Goal: Communication & Community: Participate in discussion

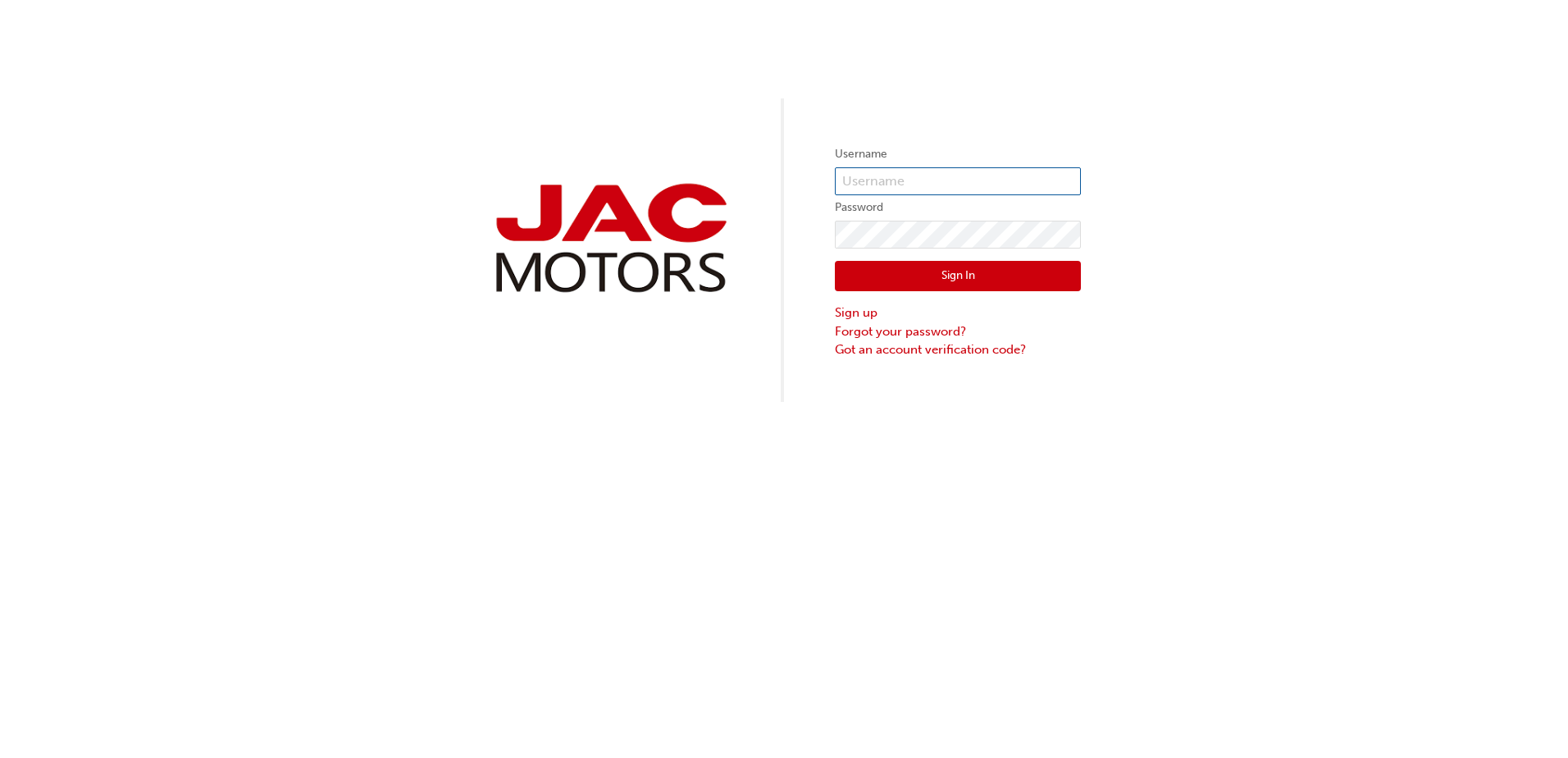
type input "YV561"
click at [890, 281] on button "Sign In" at bounding box center [958, 276] width 246 height 31
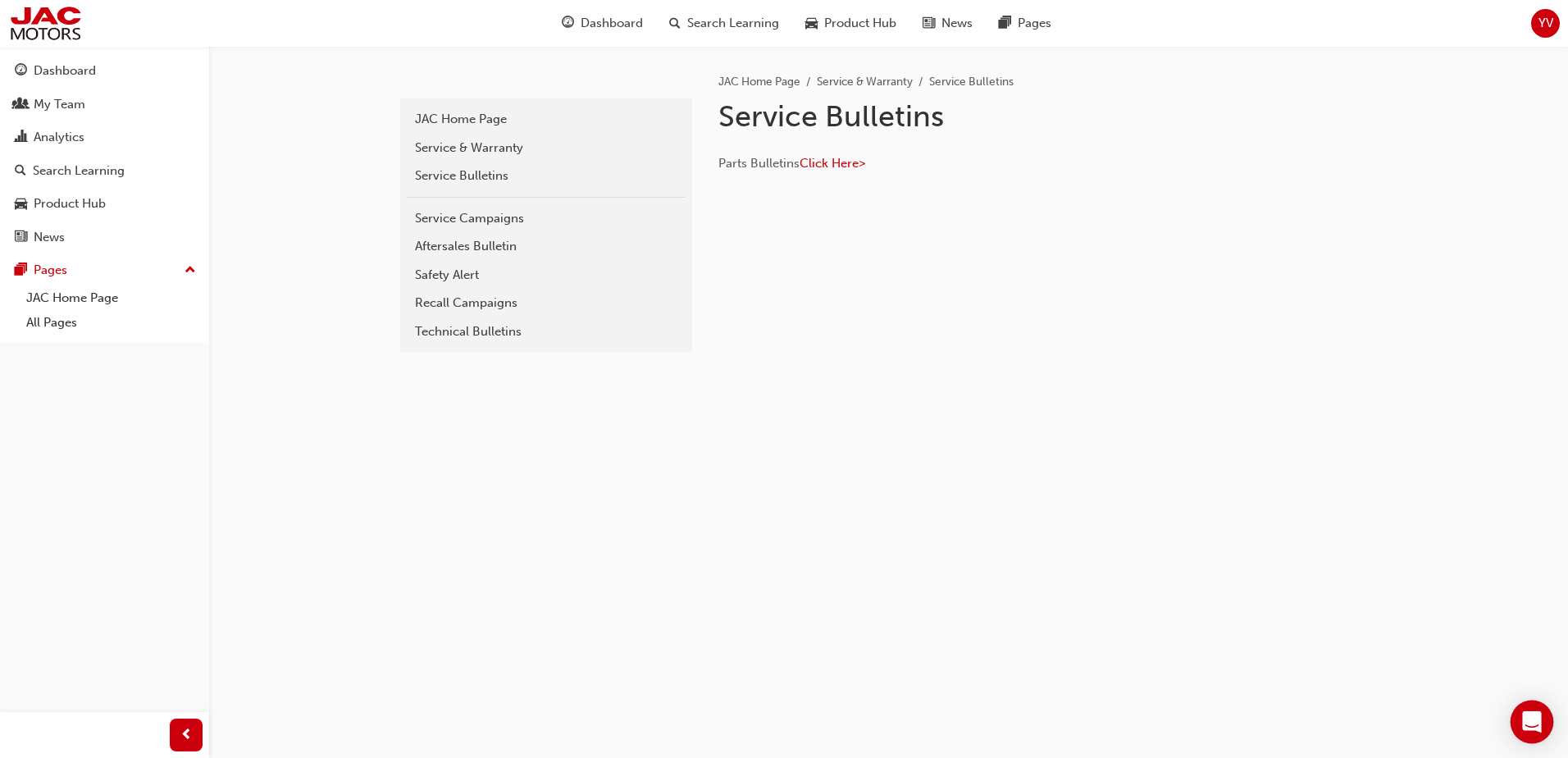
click at [1529, 719] on icon "Open Intercom Messenger" at bounding box center [1532, 722] width 19 height 21
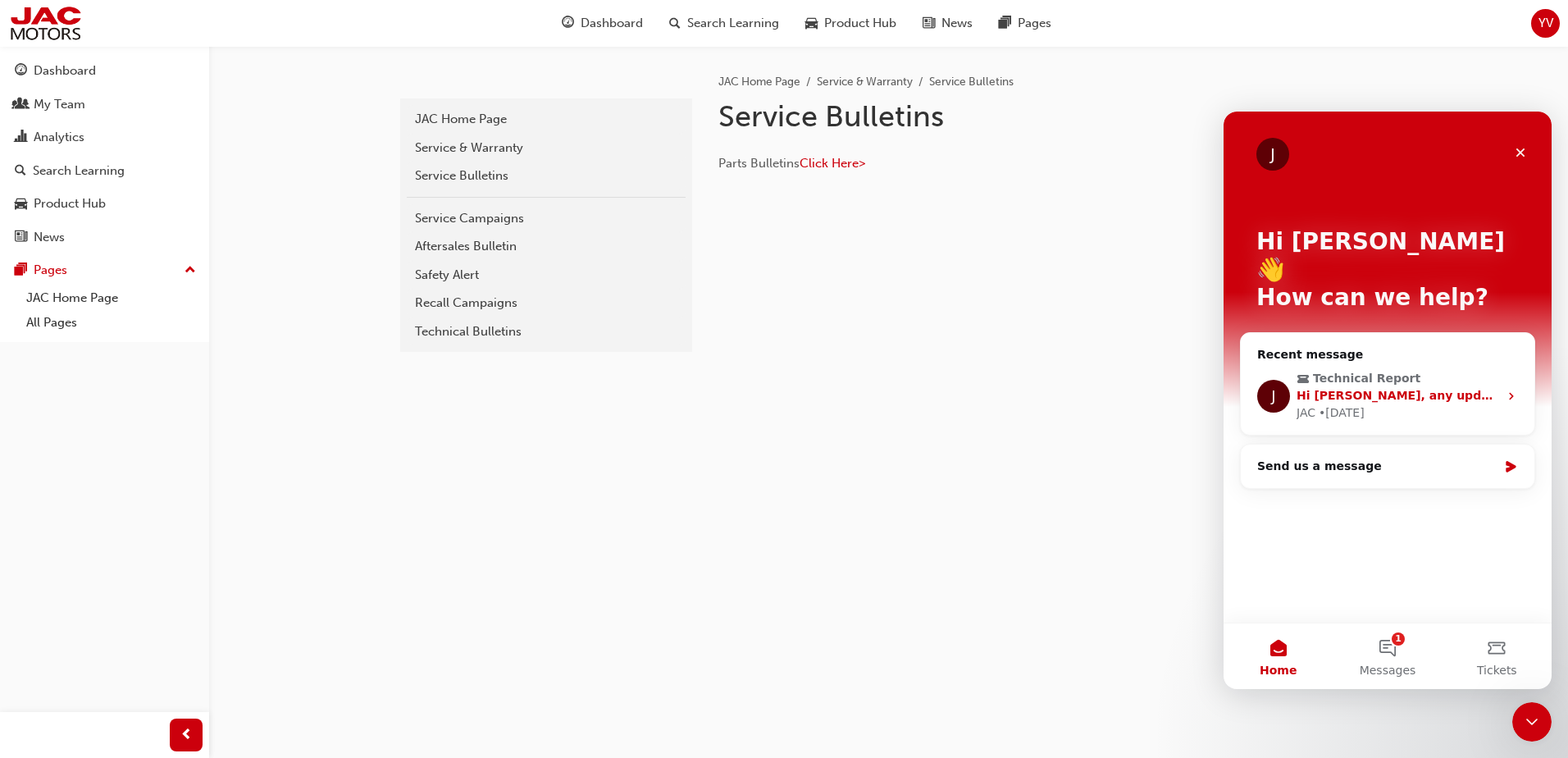
click at [1453, 370] on span "Technical Report" at bounding box center [1389, 379] width 185 height 17
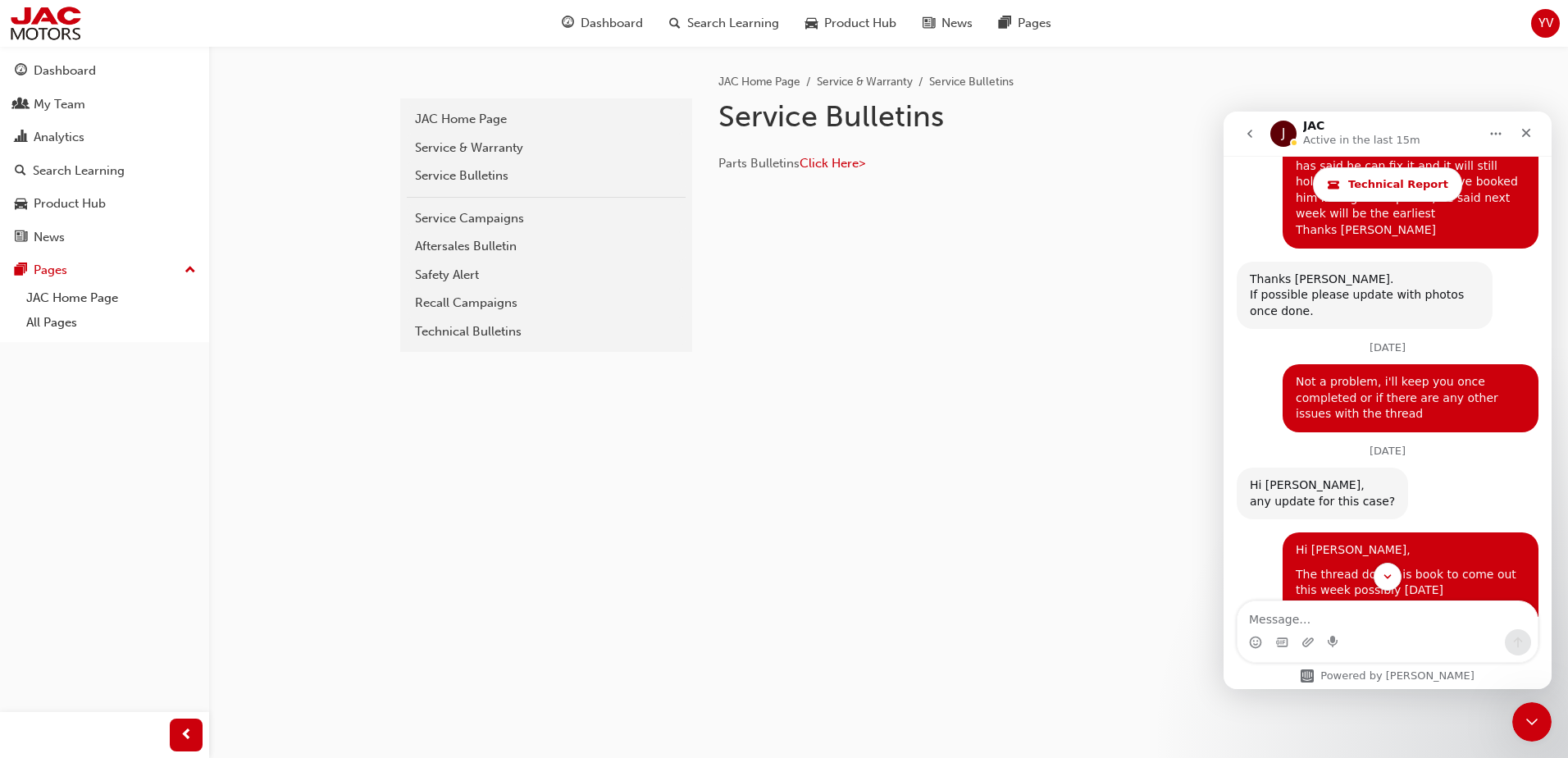
scroll to position [3108, 0]
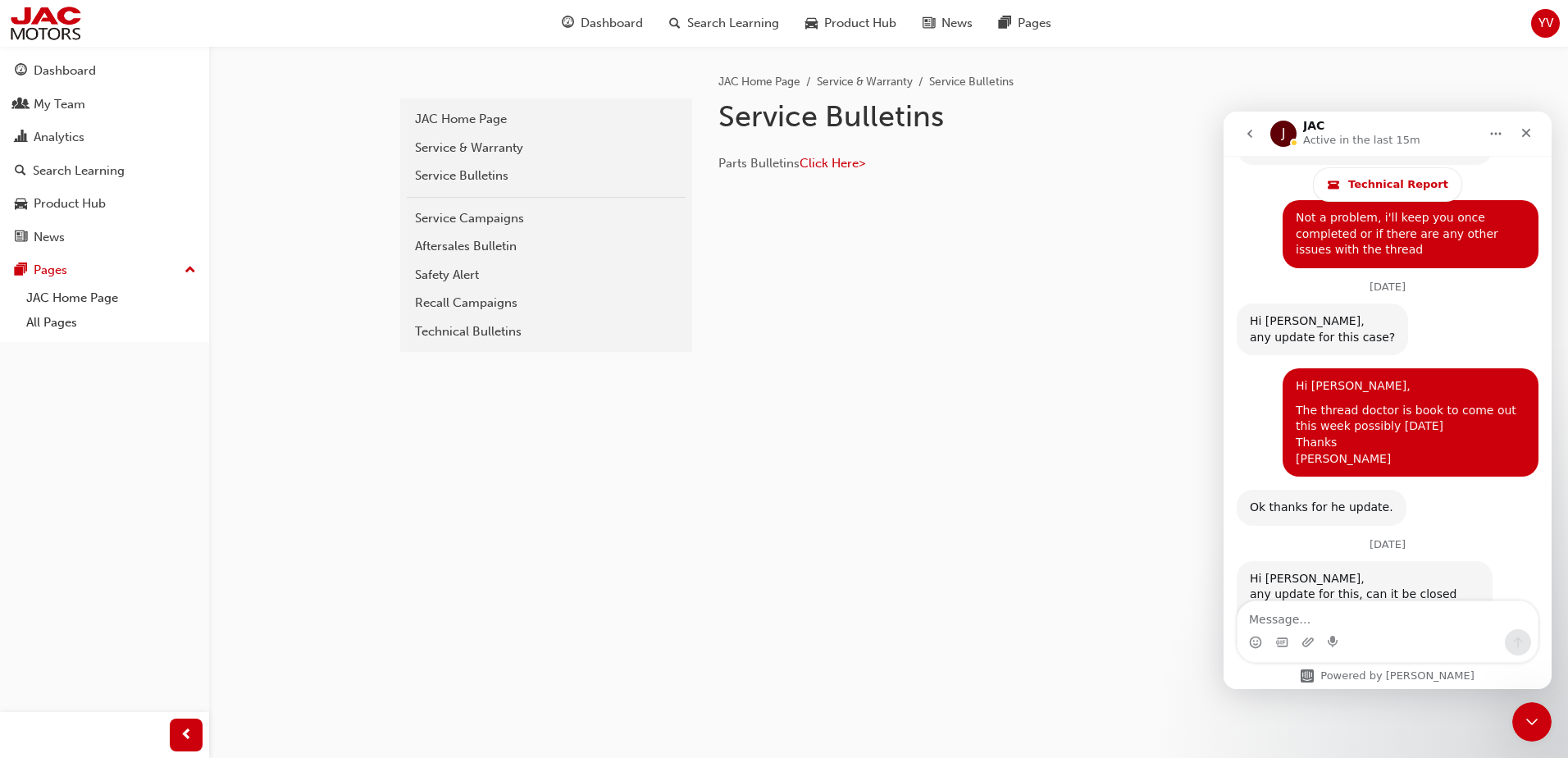
click at [1359, 626] on textarea "Message…" at bounding box center [1388, 615] width 300 height 27
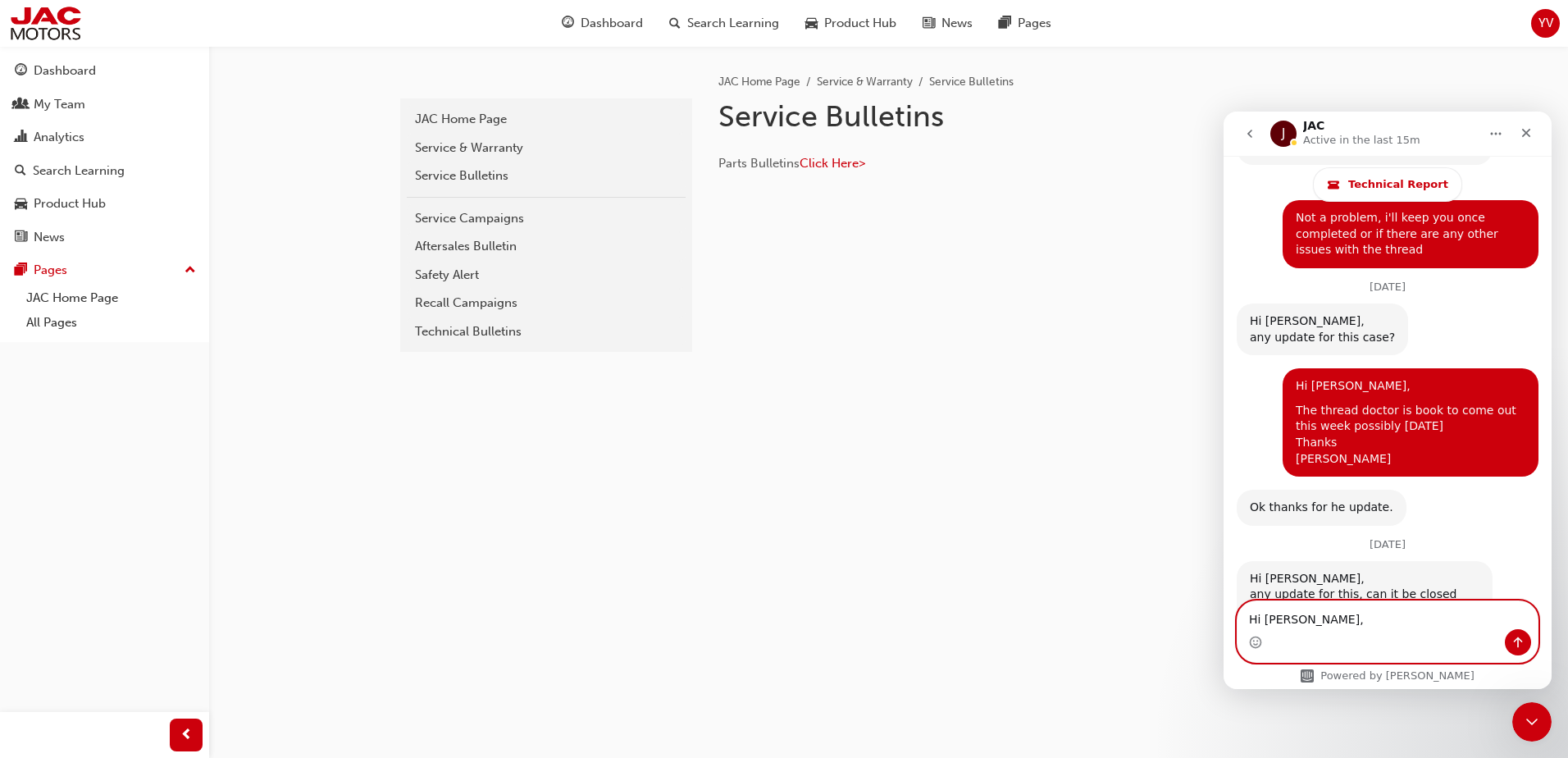
click at [1412, 628] on textarea "Hi [PERSON_NAME]," at bounding box center [1388, 615] width 300 height 27
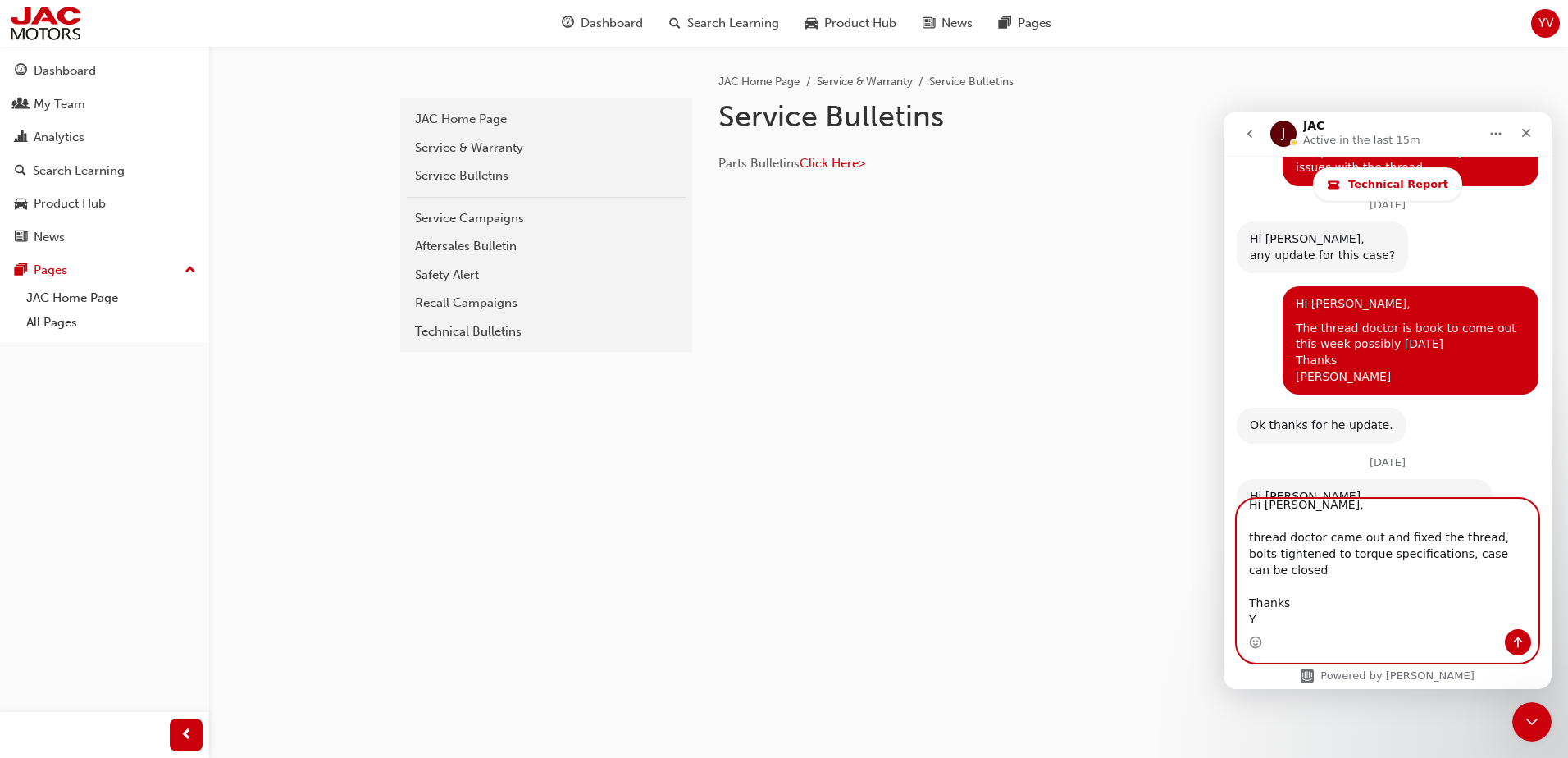
scroll to position [3207, 0]
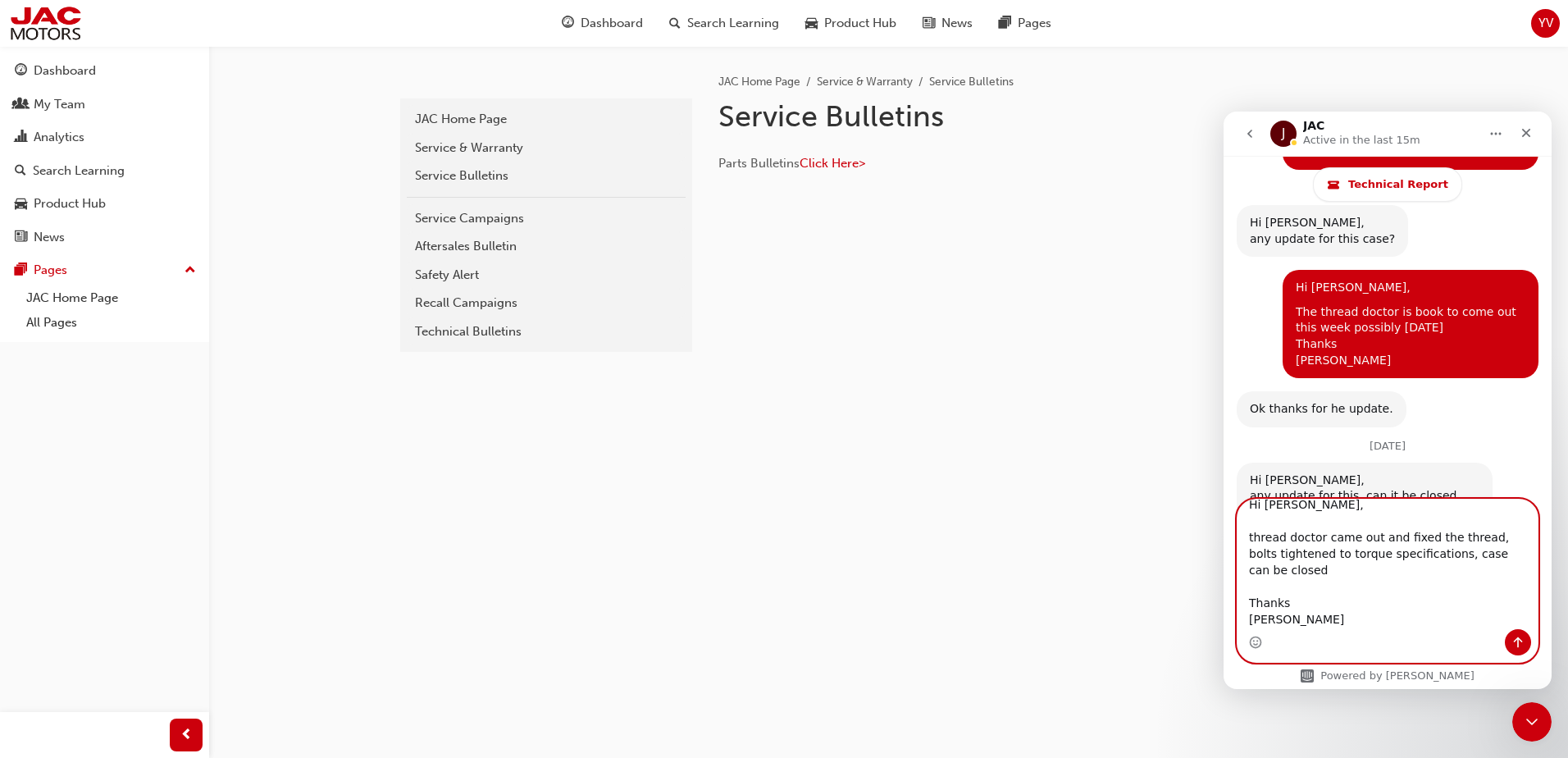
type textarea "Hi [PERSON_NAME], thread doctor came out and fixed the thread, bolts tightened …"
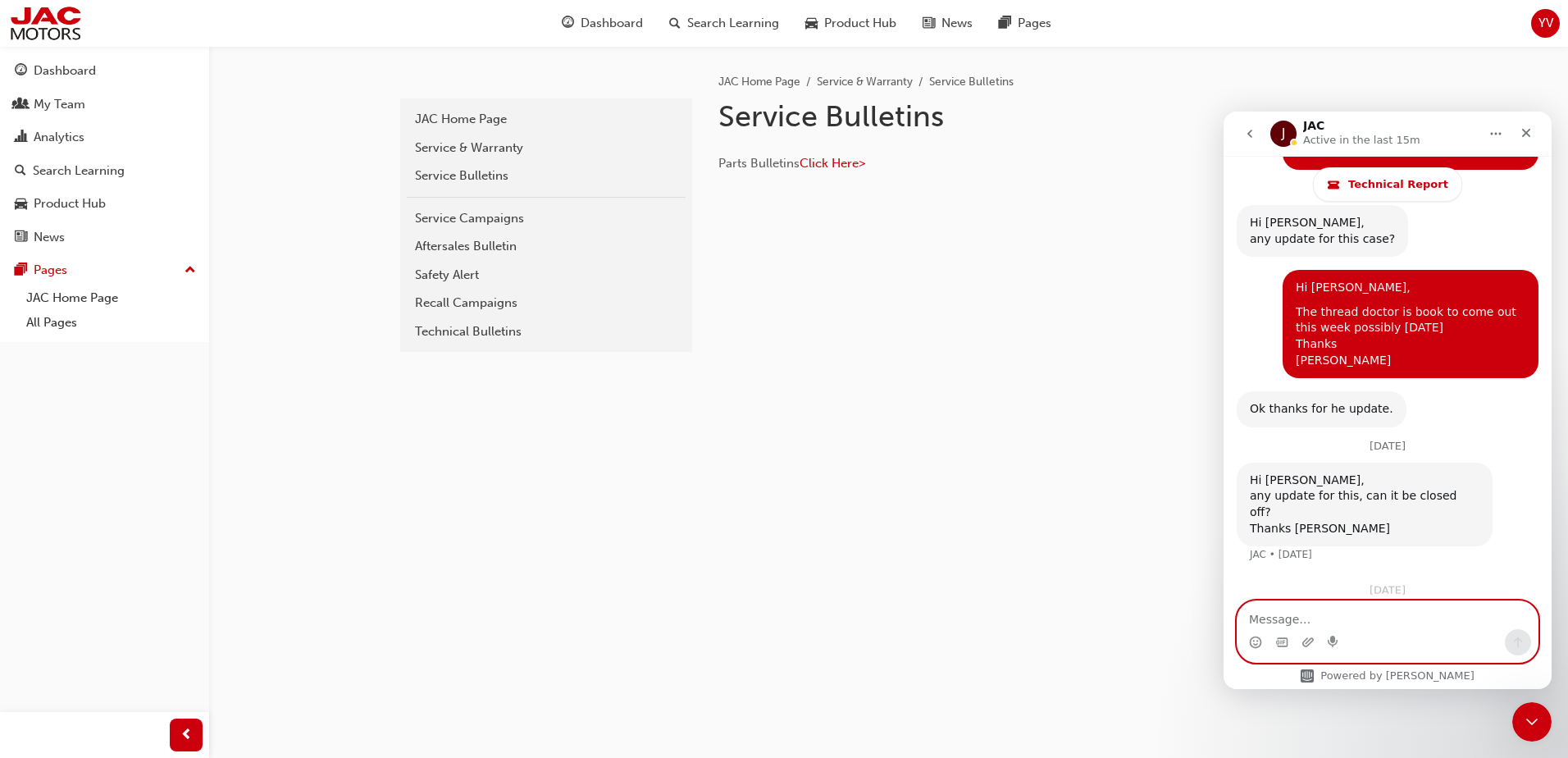
scroll to position [3277, 0]
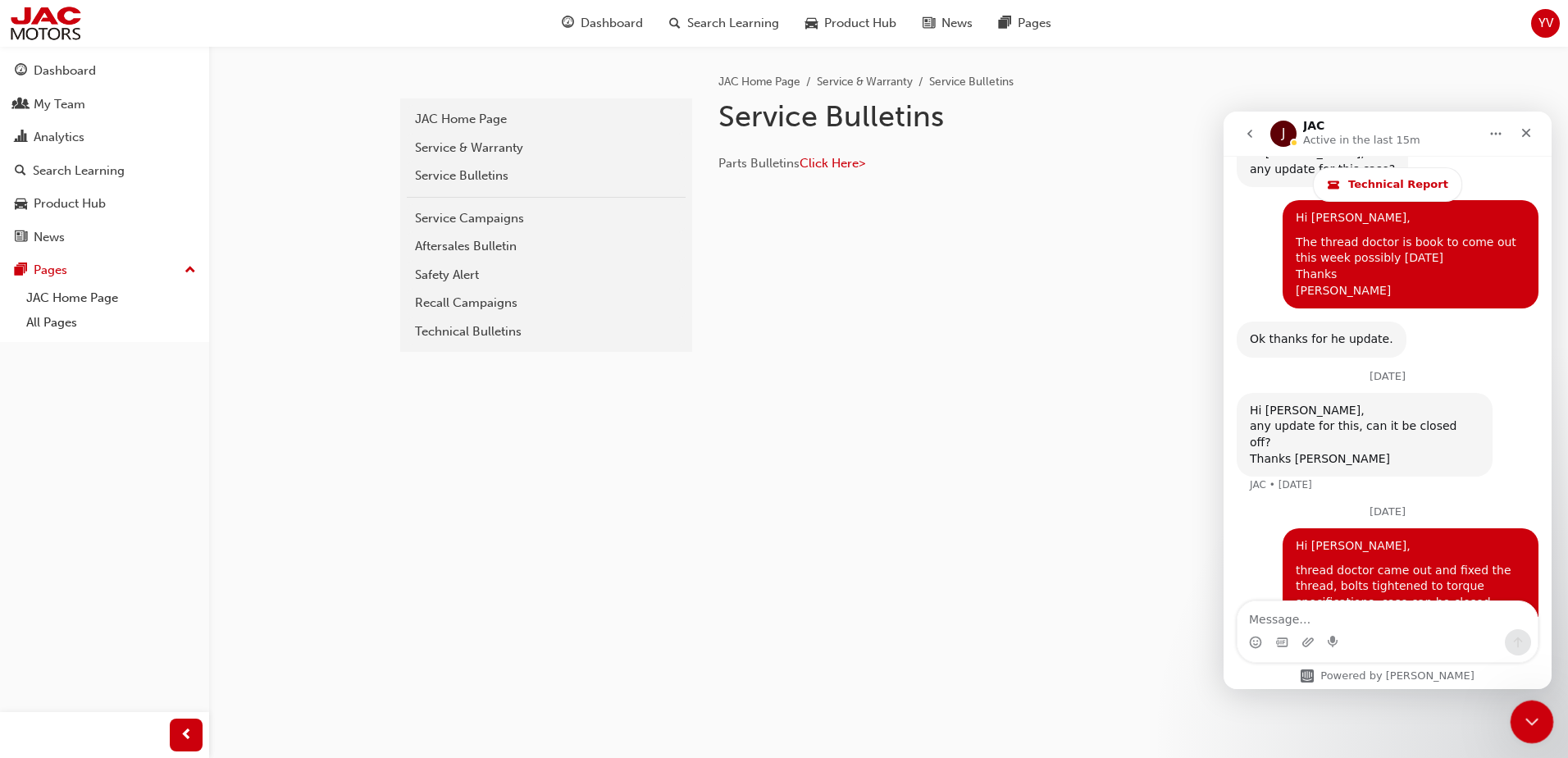
click at [1523, 700] on div "Close Intercom Messenger" at bounding box center [1529, 719] width 39 height 39
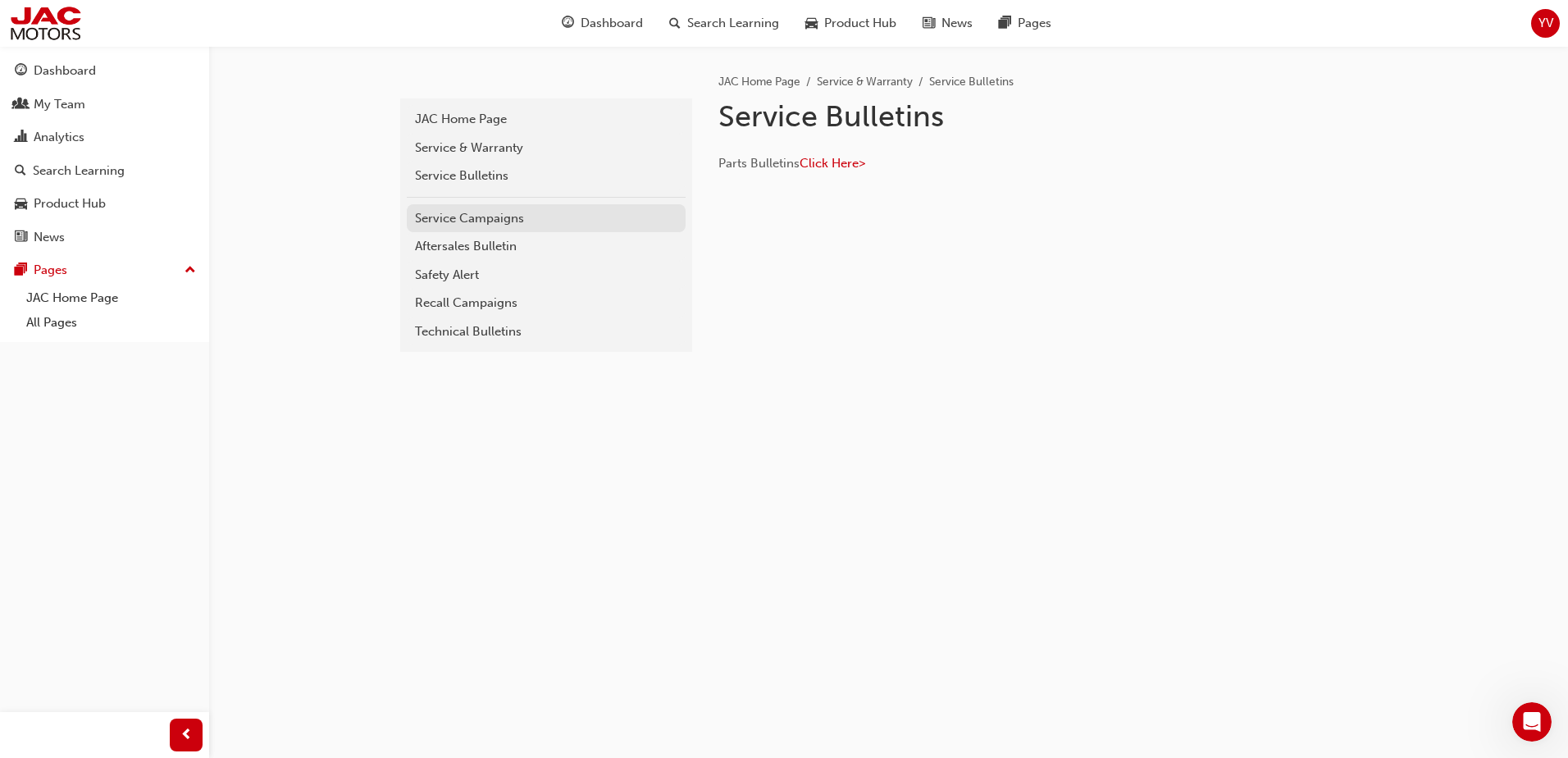
scroll to position [0, 0]
click at [551, 94] on div "service-bulletins JAC Home Page Service & Warranty Service Bulletins Service Ca…" at bounding box center [545, 206] width 295 height 319
